Goal: Transaction & Acquisition: Download file/media

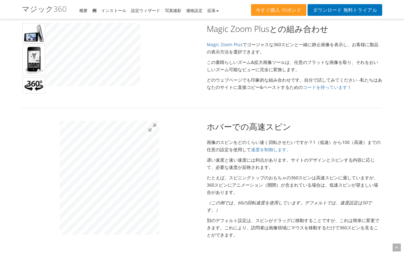
scroll to position [323, 0]
click at [328, 9] on link "ダウンロード 無料トライアル" at bounding box center [345, 10] width 75 height 12
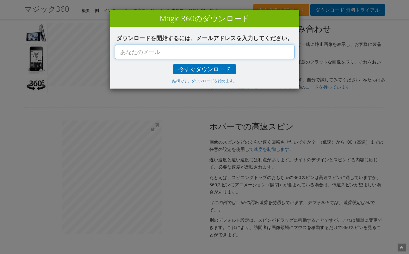
click at [173, 53] on input "text" at bounding box center [205, 52] width 180 height 15
paste input "nishimura@koei1975.onmicrosoft.com"
drag, startPoint x: 178, startPoint y: 52, endPoint x: 229, endPoint y: 54, distance: 51.3
click at [229, 54] on input "nishimura@koei1975.onmicrosoft.com" at bounding box center [205, 52] width 180 height 15
click at [232, 57] on input "nishimura@koei1975.jp" at bounding box center [205, 52] width 180 height 15
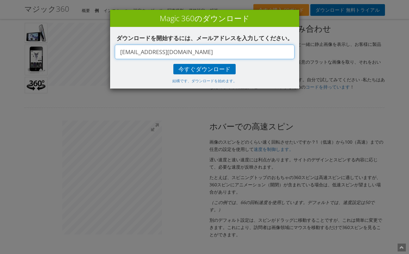
type input "nishimura@koei1975.jp"
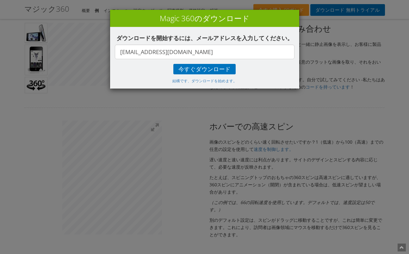
click at [273, 76] on div "ダウンロードを開始するには、メールアドレスを入力してください。 nishimura@koei1975.jp 今すぐダウンロード 結構です、ダウンロードを始めま…" at bounding box center [204, 57] width 189 height 61
click at [209, 71] on span "今すぐダウンロード" at bounding box center [204, 69] width 52 height 5
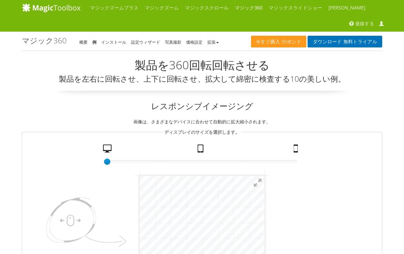
scroll to position [0, 0]
click at [113, 42] on link "インストール" at bounding box center [113, 42] width 25 height 6
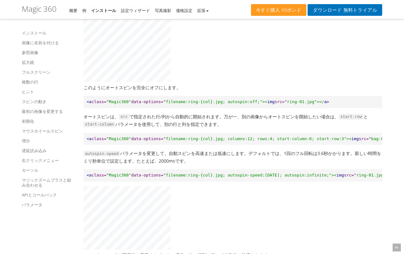
scroll to position [2405, 0]
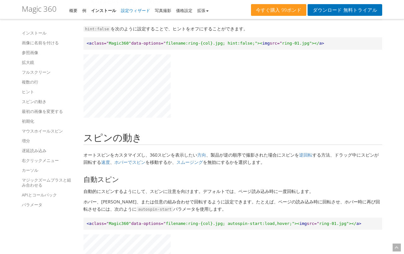
click at [124, 11] on link "設定ウィザード" at bounding box center [135, 11] width 29 height 6
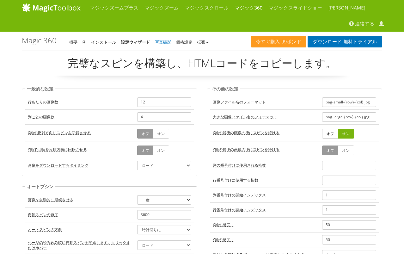
click at [166, 42] on link "写真撮影" at bounding box center [163, 42] width 16 height 6
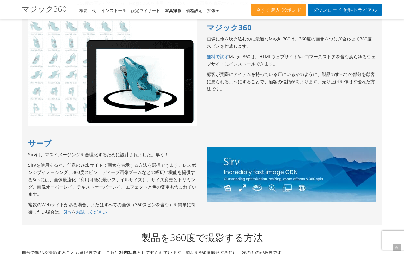
scroll to position [559, 0]
